Goal: Task Accomplishment & Management: Manage account settings

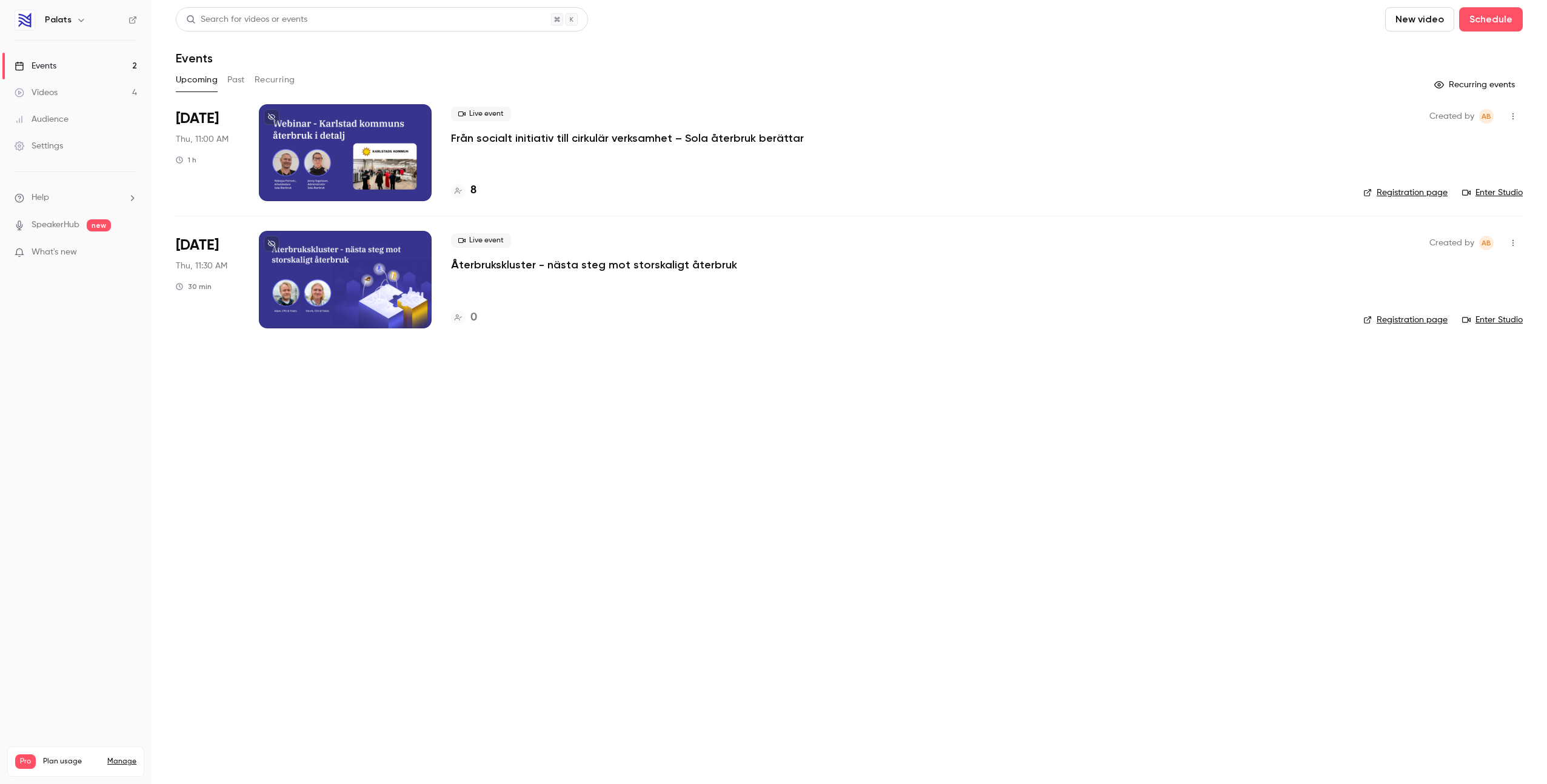
click at [402, 123] on div at bounding box center [346, 152] width 173 height 97
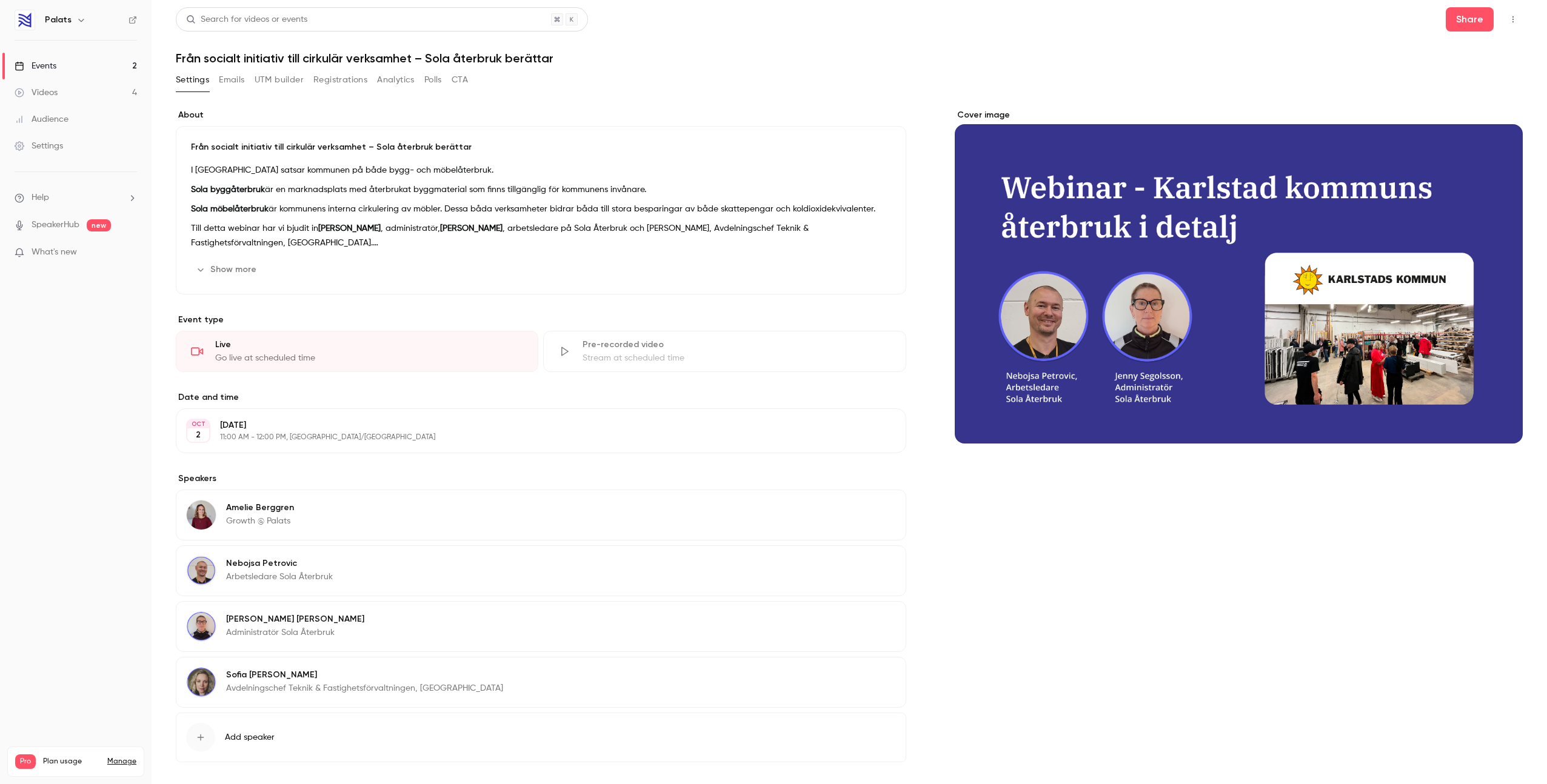
click at [346, 81] on button "Registrations" at bounding box center [341, 80] width 54 height 19
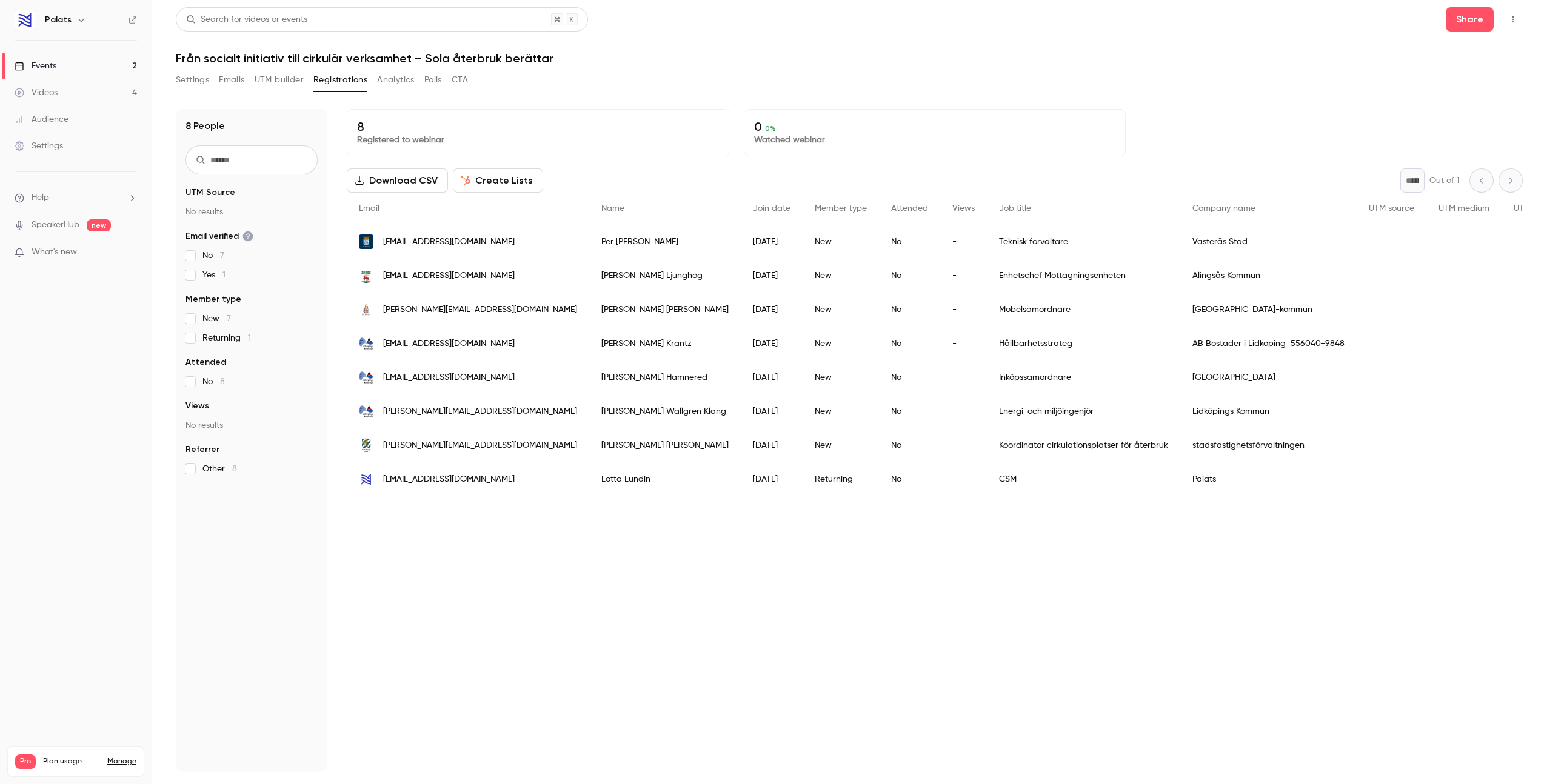
click at [488, 170] on button "Create Lists" at bounding box center [498, 180] width 90 height 24
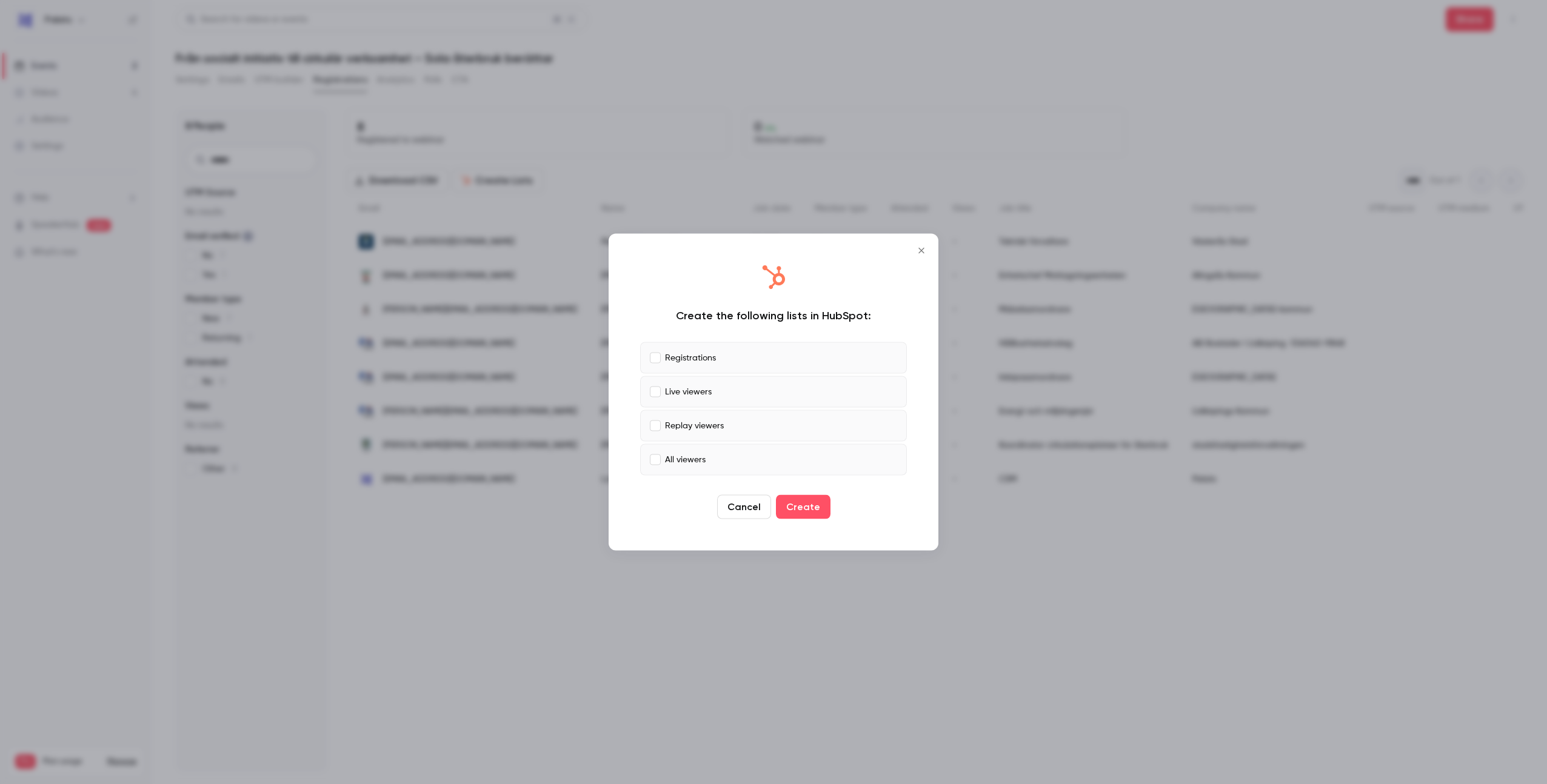
click at [671, 455] on p "All viewers" at bounding box center [685, 459] width 41 height 13
click at [694, 434] on label "Replay viewers" at bounding box center [773, 426] width 267 height 31
click at [702, 396] on p "Live viewers" at bounding box center [688, 392] width 46 height 13
click at [814, 506] on button "Create" at bounding box center [803, 507] width 55 height 24
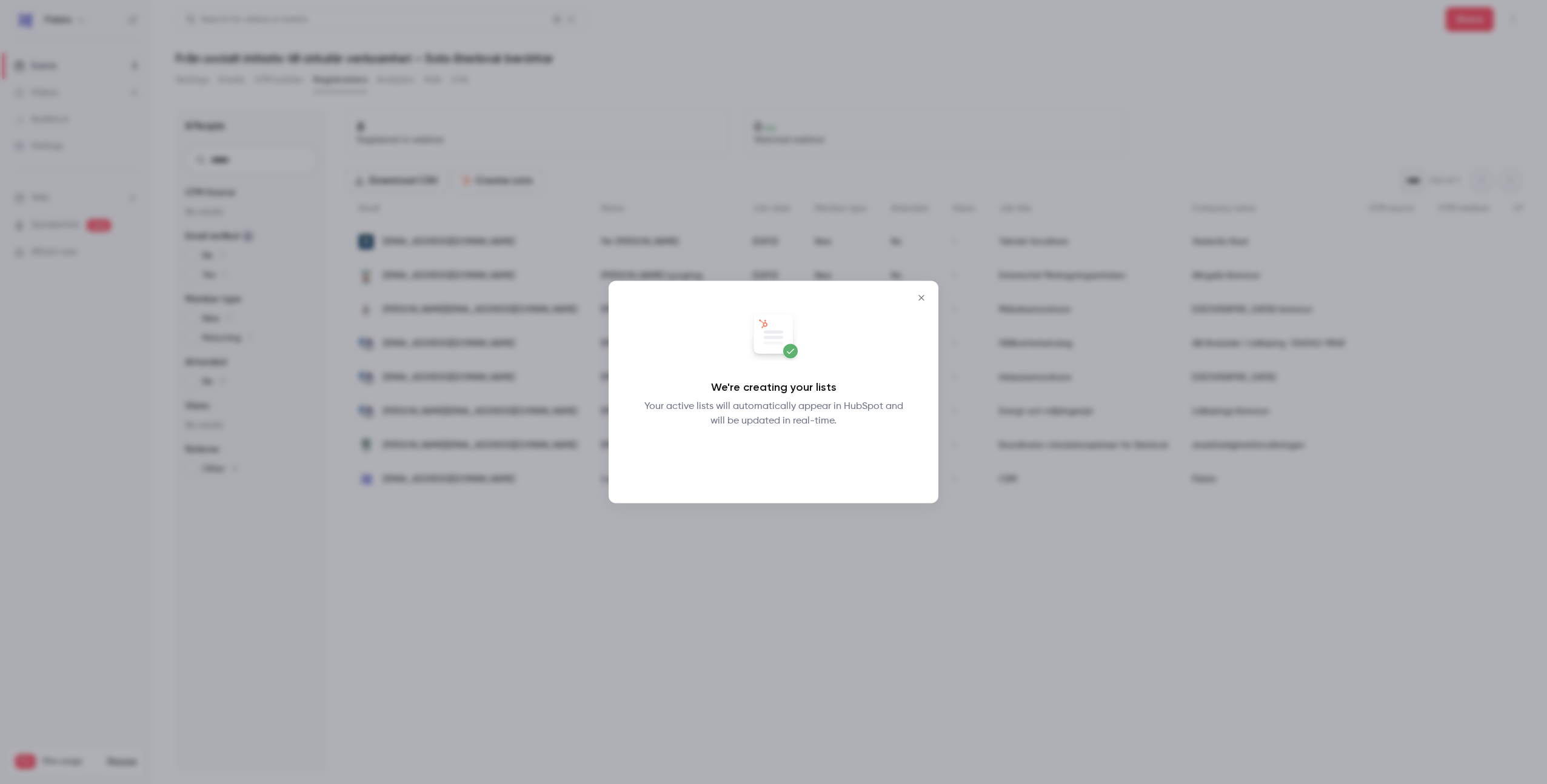
click at [768, 457] on button "Okay" at bounding box center [774, 459] width 45 height 24
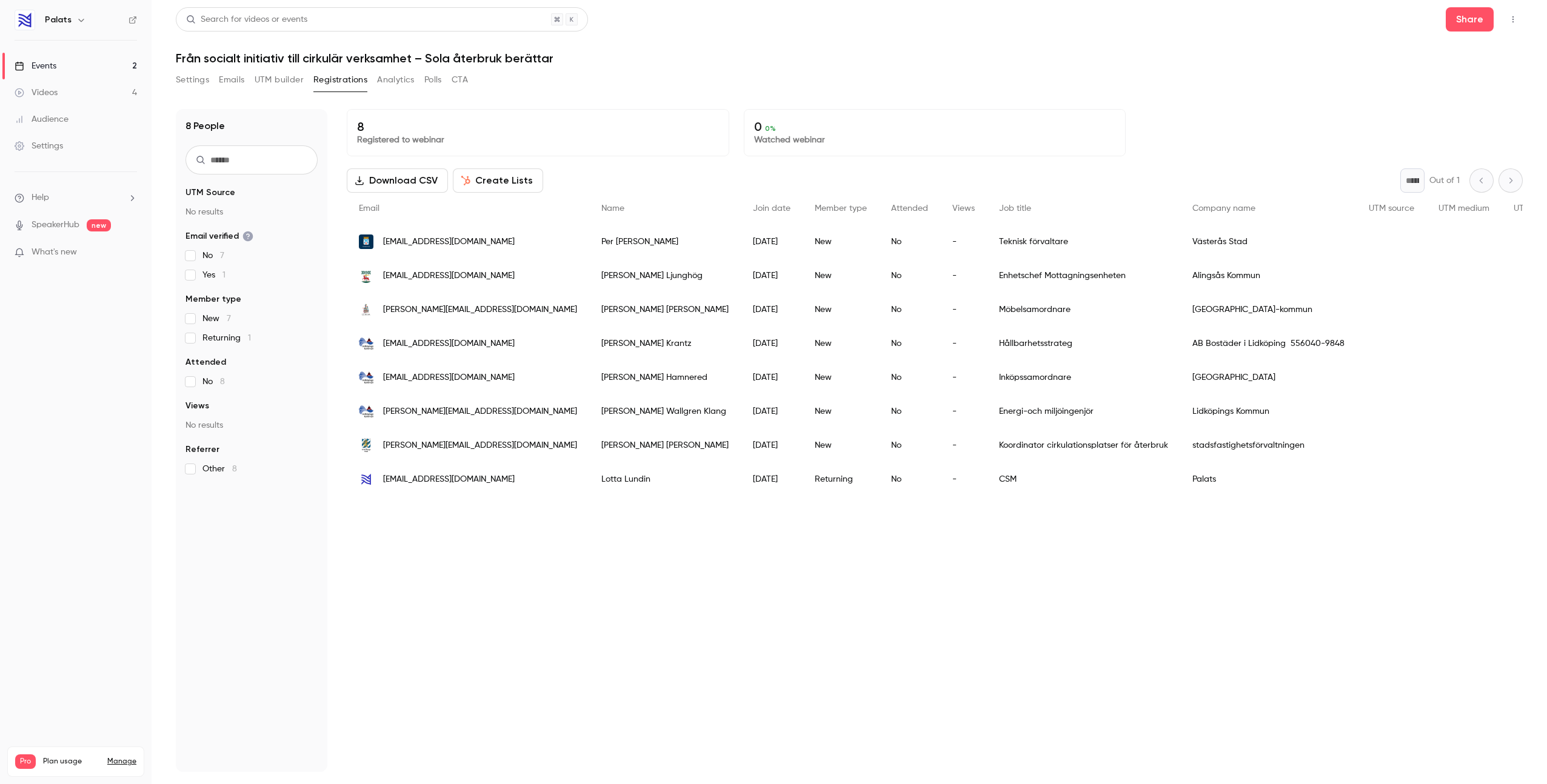
click at [202, 84] on button "Settings" at bounding box center [192, 80] width 33 height 19
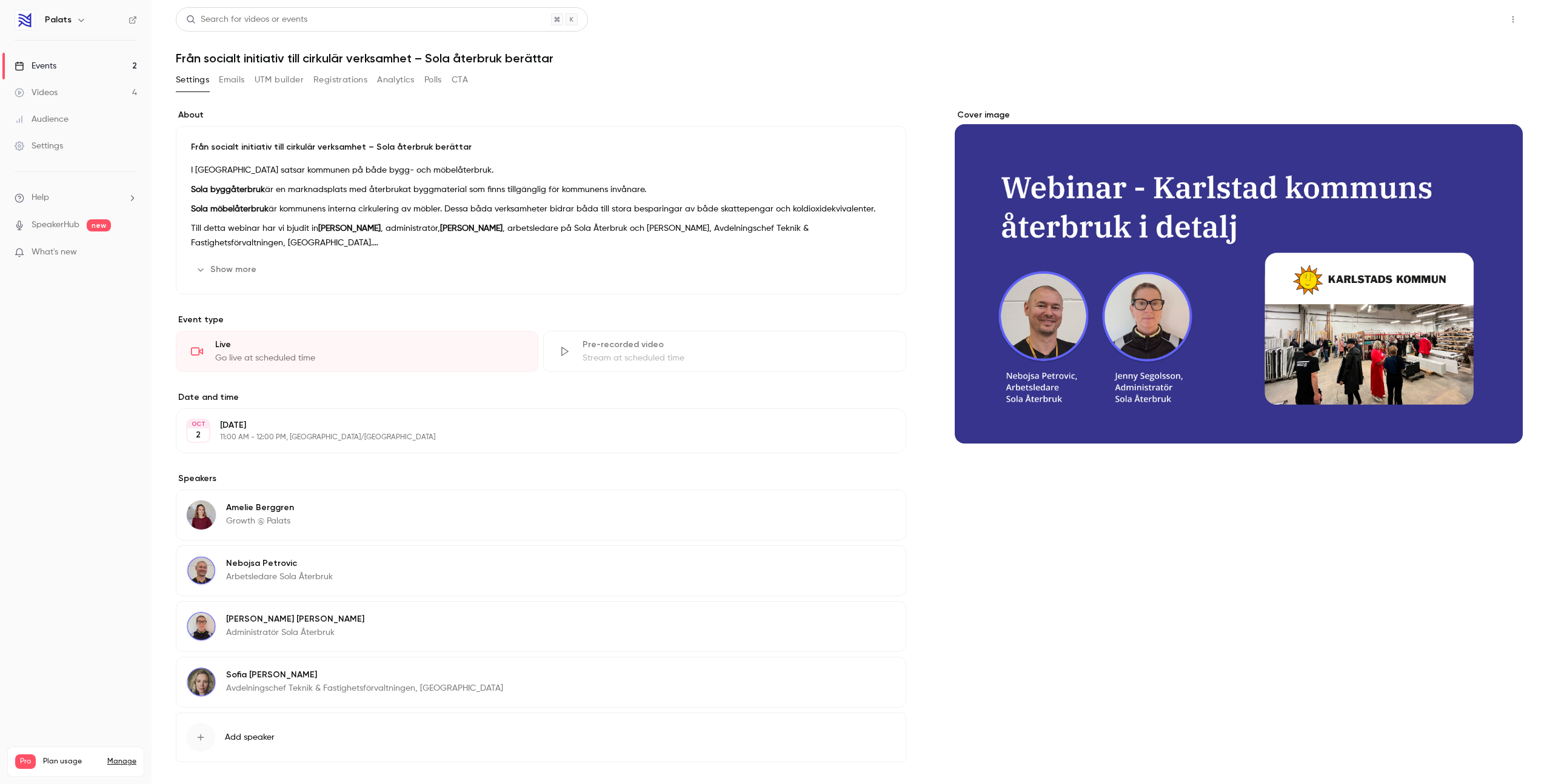
click at [1466, 19] on button "Share" at bounding box center [1470, 19] width 48 height 24
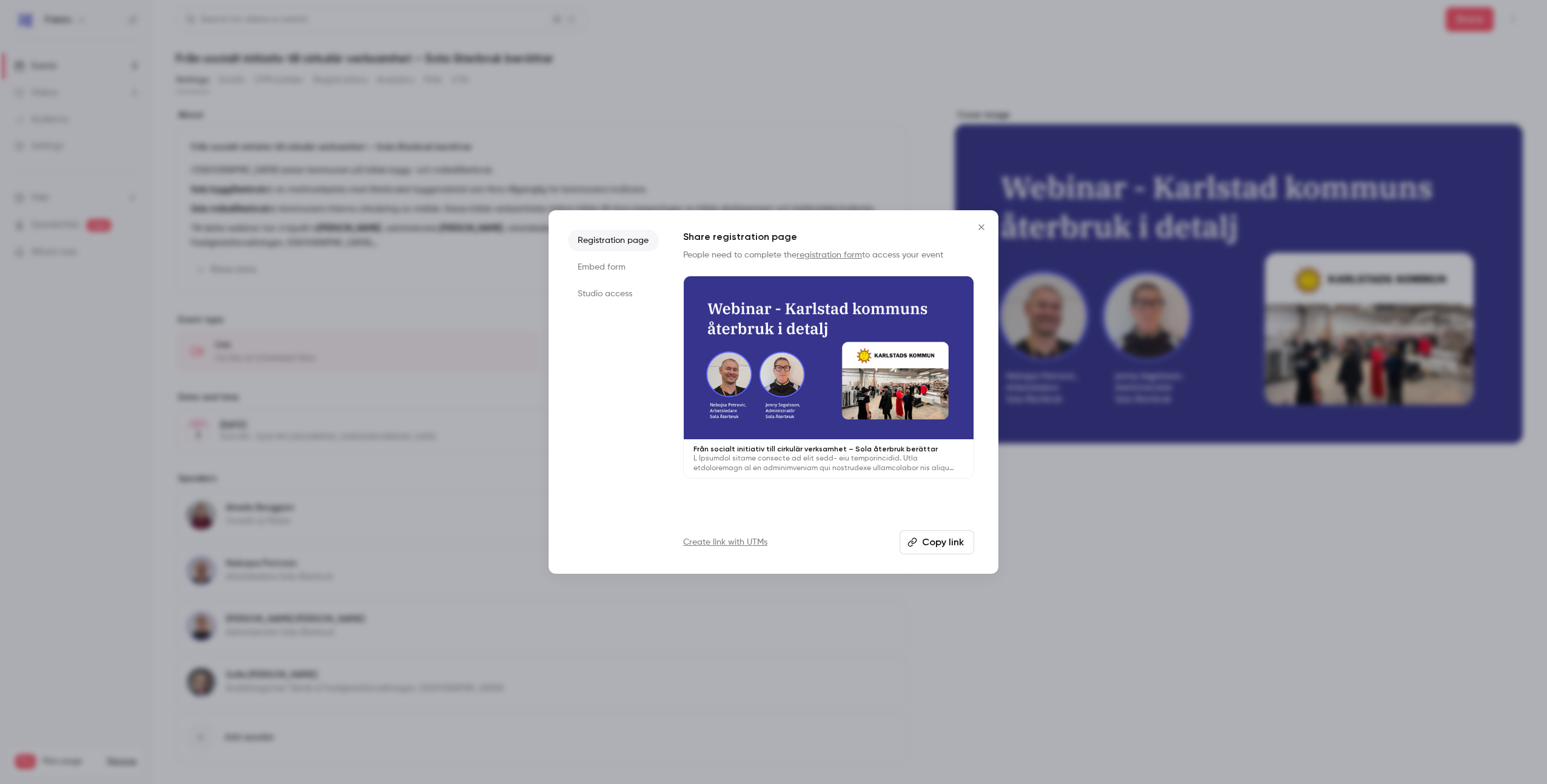
click at [957, 531] on button "Copy link" at bounding box center [937, 542] width 75 height 24
click at [929, 545] on button "Copy link" at bounding box center [937, 542] width 75 height 24
click at [982, 229] on icon "Close" at bounding box center [981, 227] width 14 height 9
